Goal: Find specific page/section: Find specific page/section

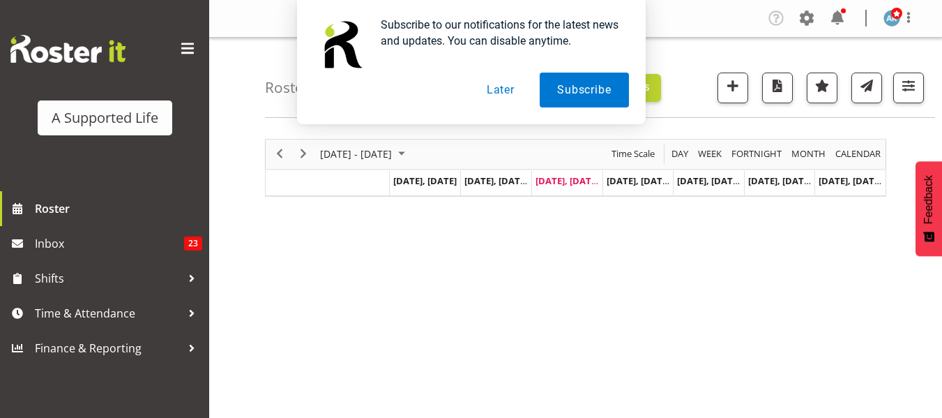
click at [495, 91] on button "Later" at bounding box center [500, 90] width 63 height 35
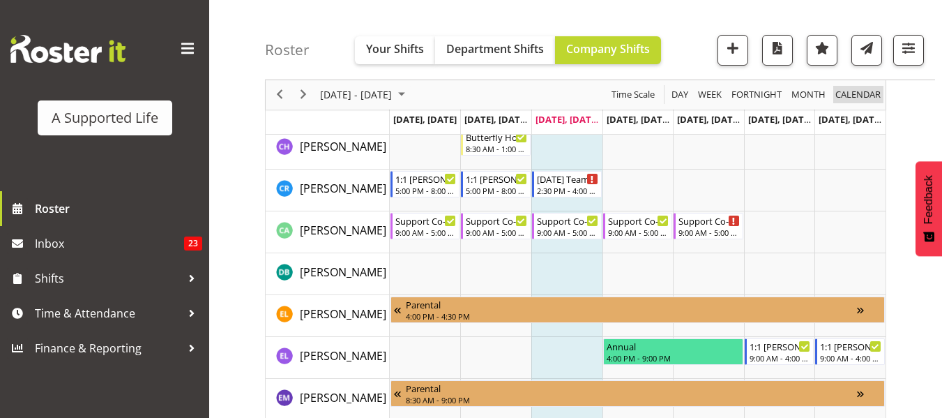
scroll to position [2441, 0]
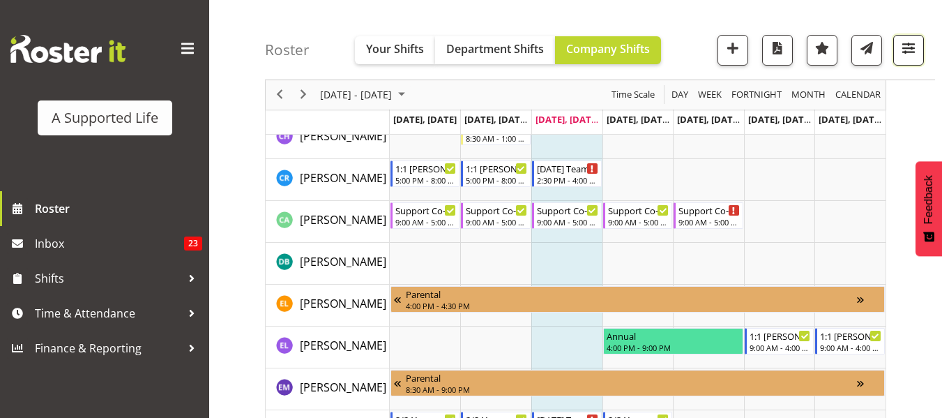
click at [906, 50] on span "button" at bounding box center [909, 48] width 18 height 18
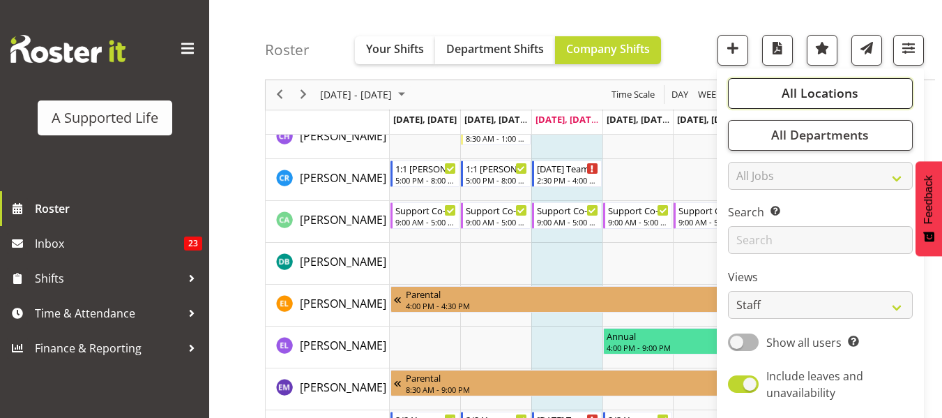
click at [841, 93] on span "All Locations" at bounding box center [820, 93] width 77 height 17
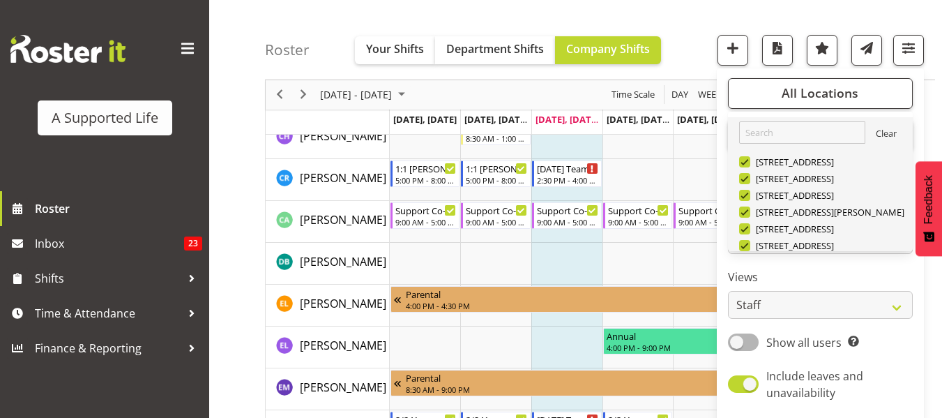
click at [887, 127] on link "Clear" at bounding box center [886, 135] width 21 height 17
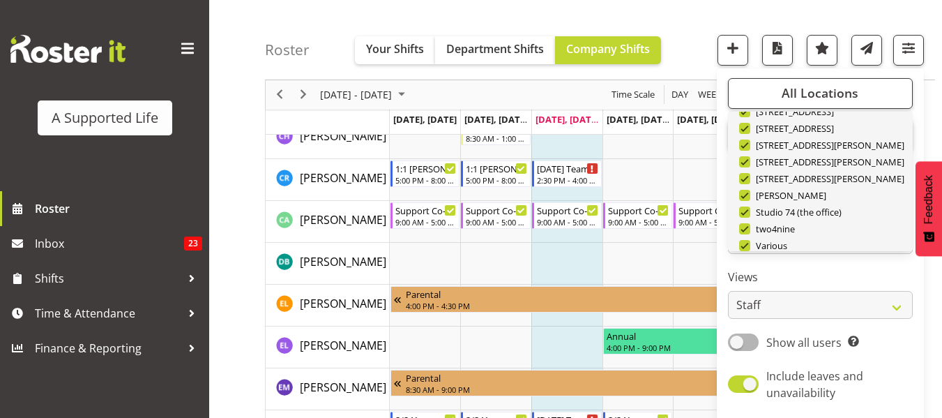
scroll to position [469, 0]
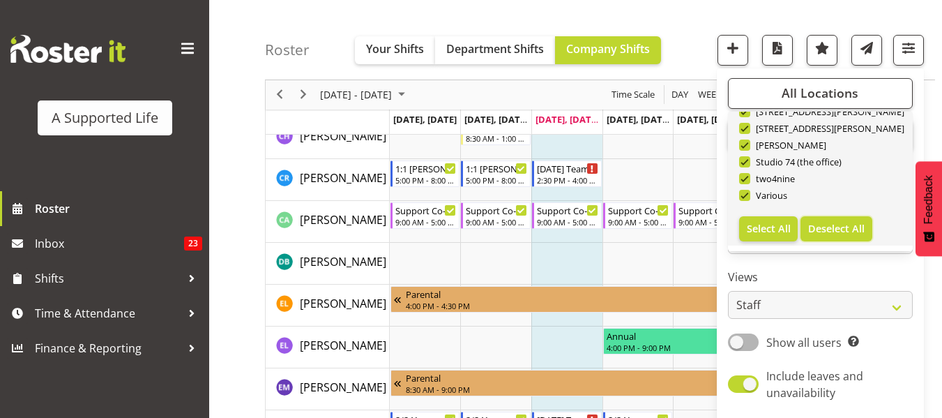
click at [842, 222] on span "Deselect All" at bounding box center [836, 228] width 57 height 13
checkbox input "false"
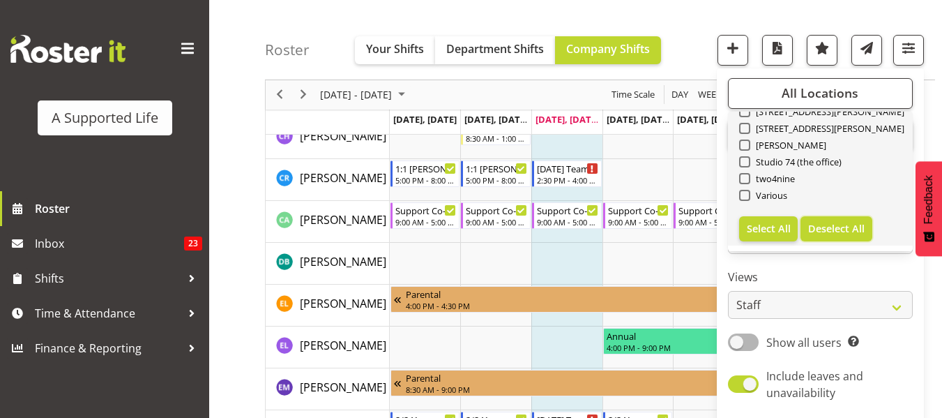
checkbox input "false"
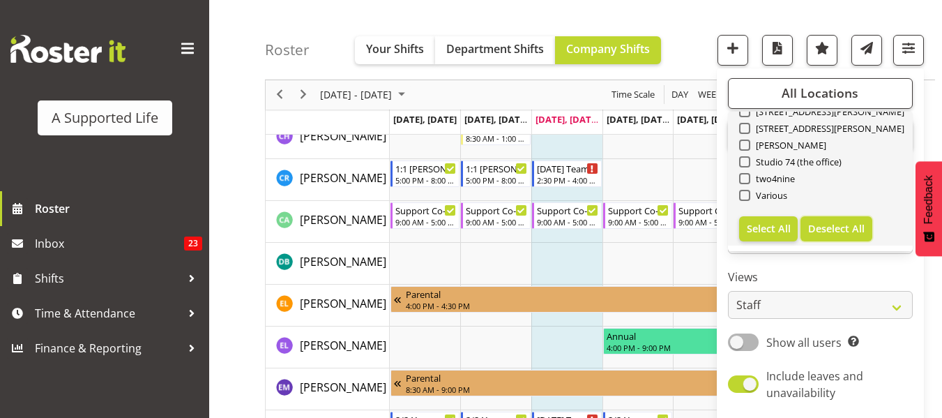
checkbox input "false"
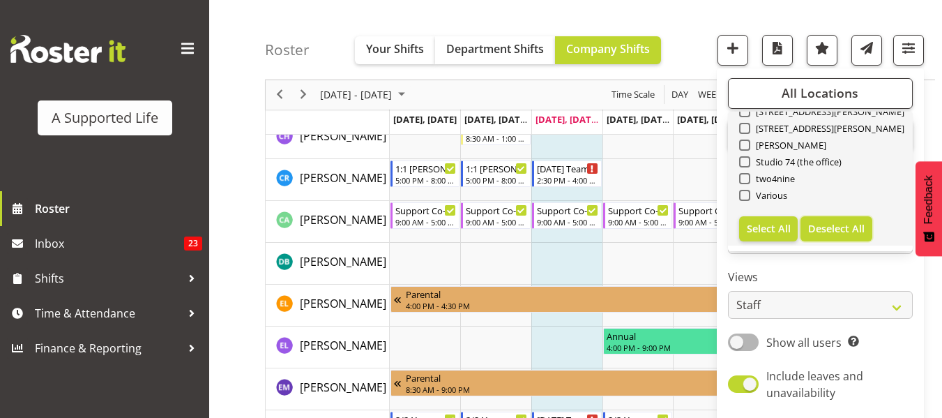
checkbox input "false"
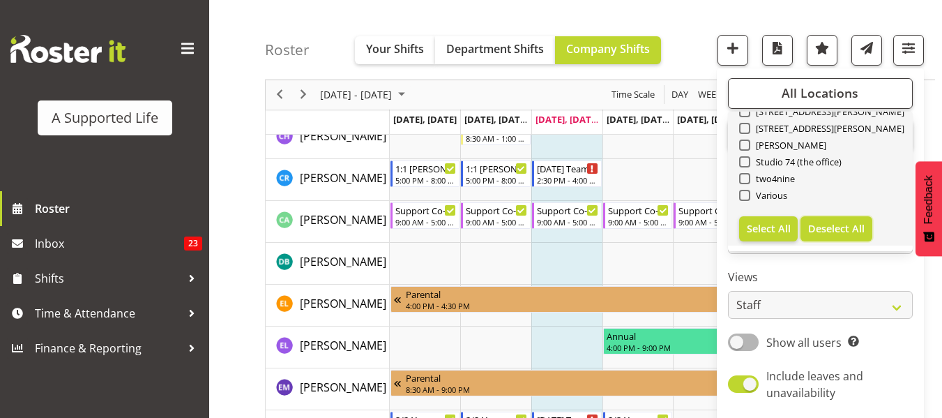
checkbox input "false"
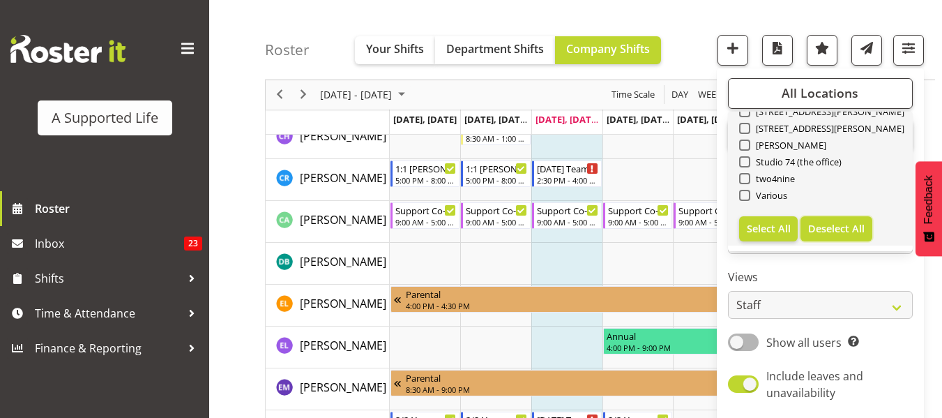
checkbox input "false"
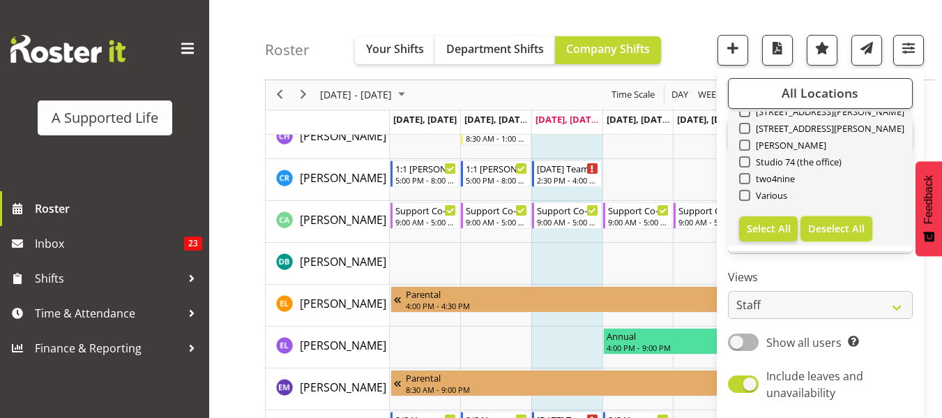
checkbox input "false"
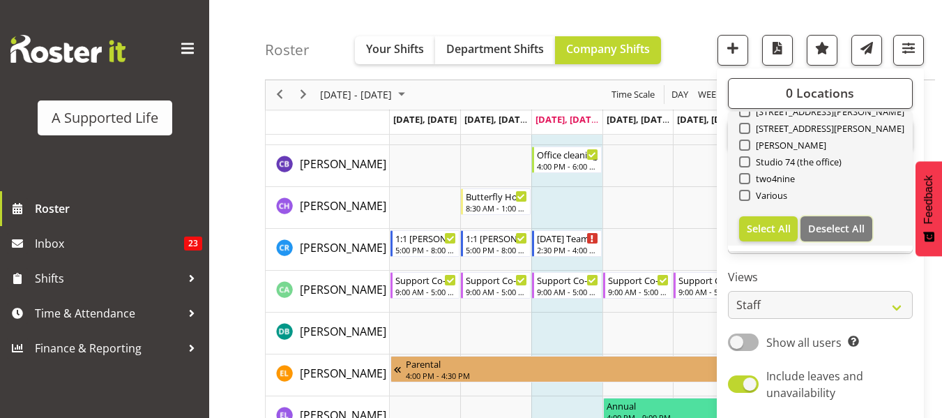
scroll to position [329, 0]
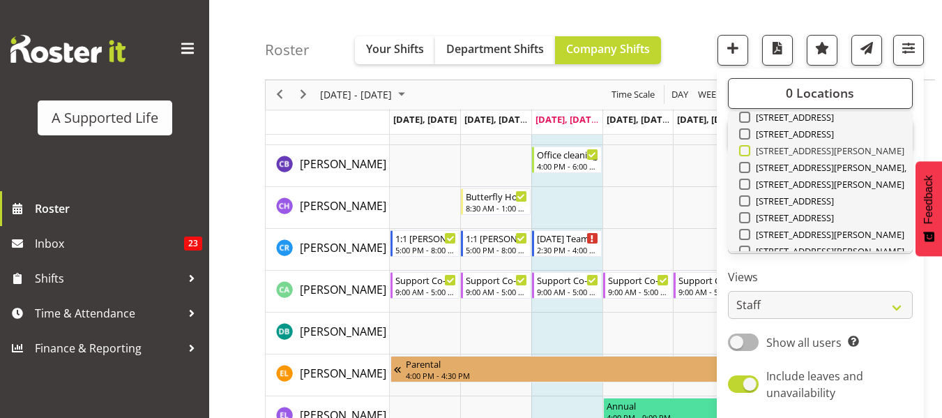
click at [745, 154] on span at bounding box center [744, 150] width 11 height 11
click at [745, 154] on input "[STREET_ADDRESS][PERSON_NAME]" at bounding box center [743, 150] width 9 height 9
checkbox input "true"
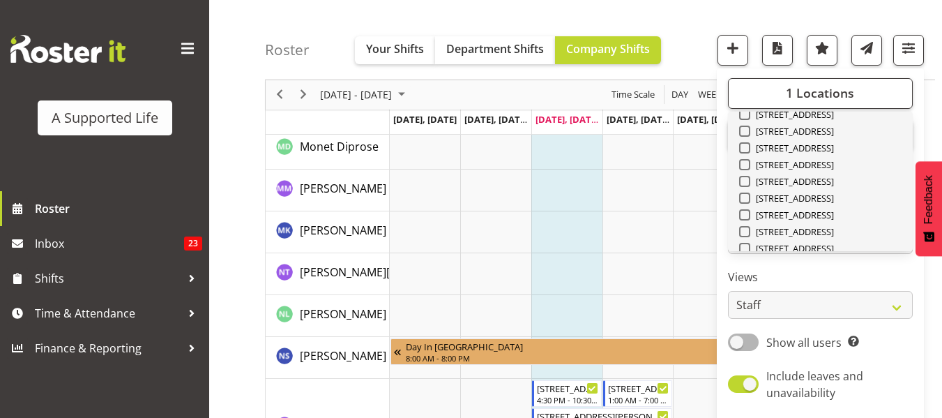
scroll to position [190, 0]
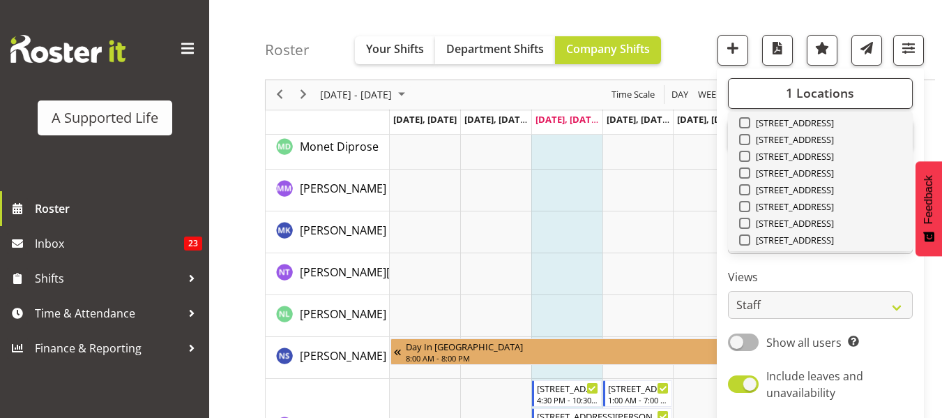
click at [750, 183] on div "[STREET_ADDRESS]" at bounding box center [820, 191] width 163 height 17
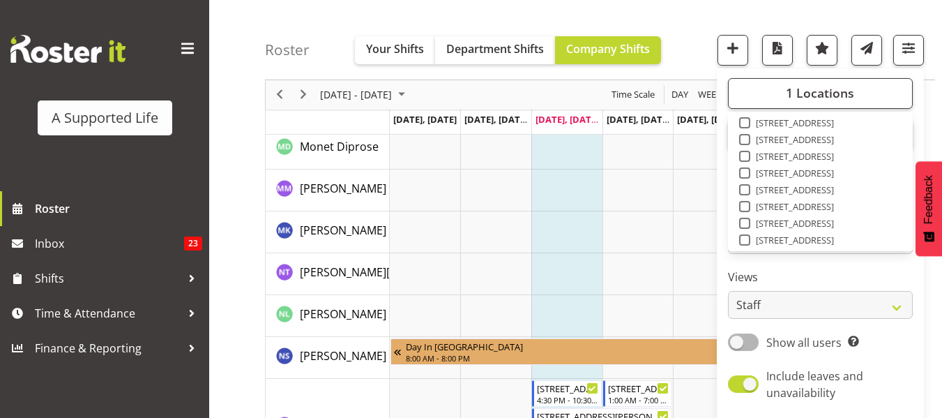
click at [746, 190] on span at bounding box center [744, 189] width 11 height 11
click at [746, 190] on input "[STREET_ADDRESS]" at bounding box center [743, 190] width 9 height 9
checkbox input "true"
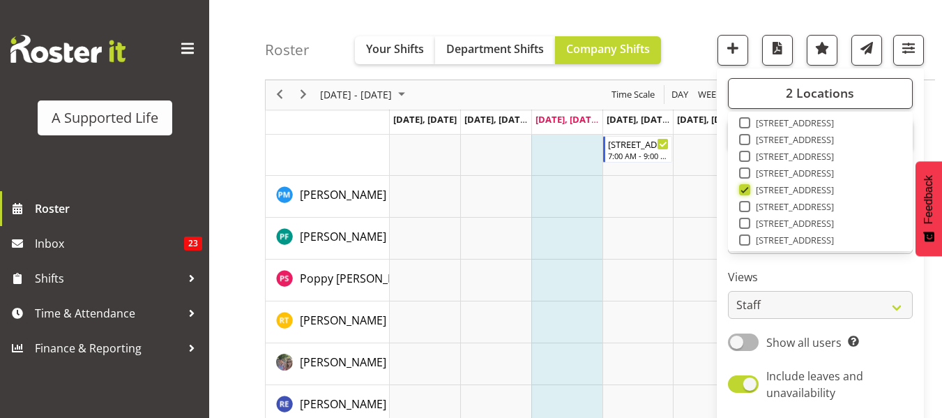
scroll to position [3069, 0]
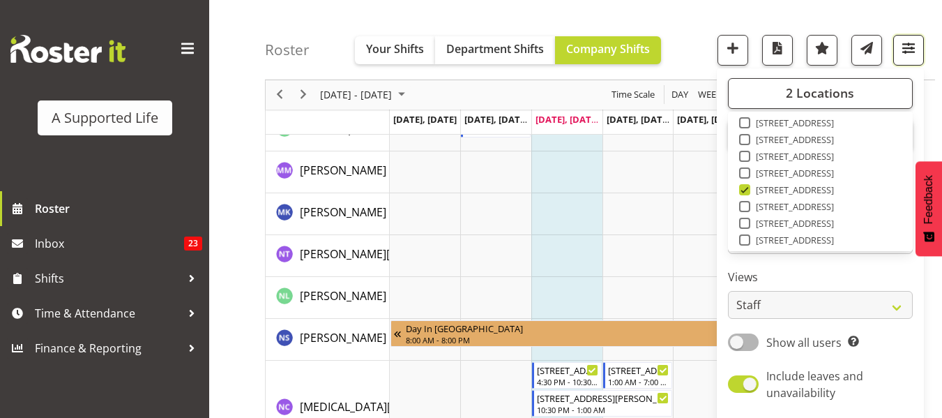
click at [914, 52] on span "button" at bounding box center [909, 48] width 18 height 18
